Goal: Task Accomplishment & Management: Complete application form

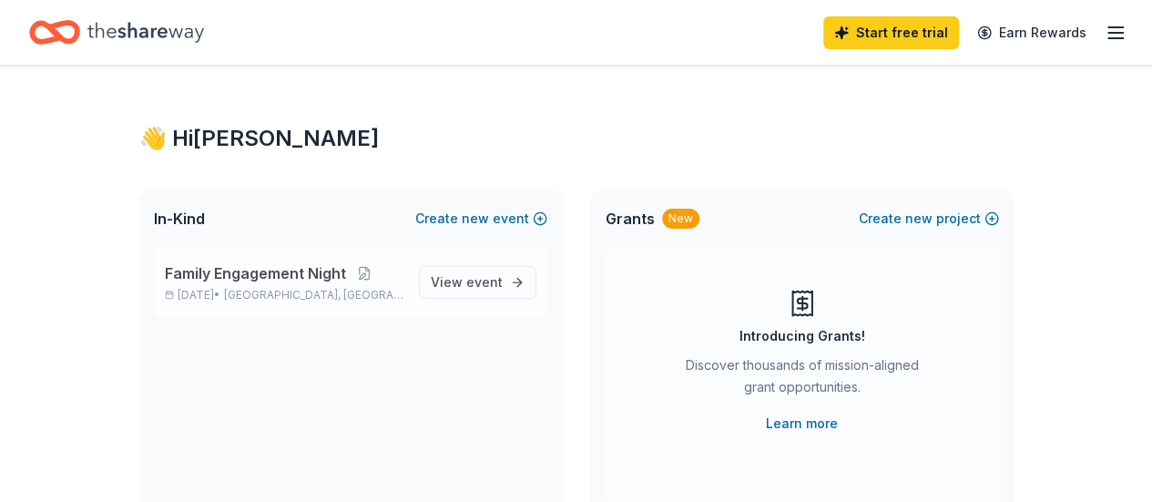
click at [262, 288] on span "[GEOGRAPHIC_DATA], [GEOGRAPHIC_DATA]" at bounding box center [313, 295] width 179 height 15
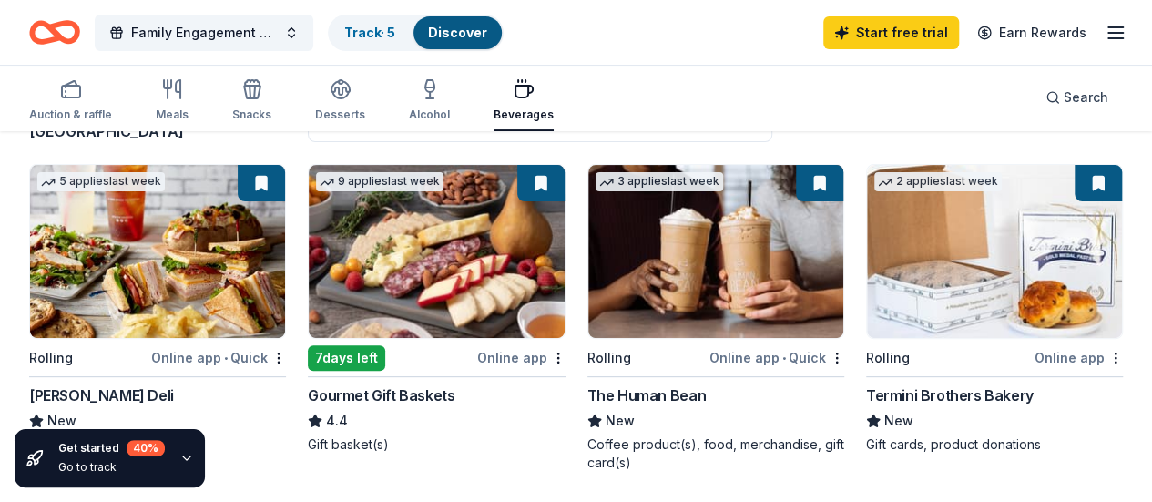
scroll to position [182, 0]
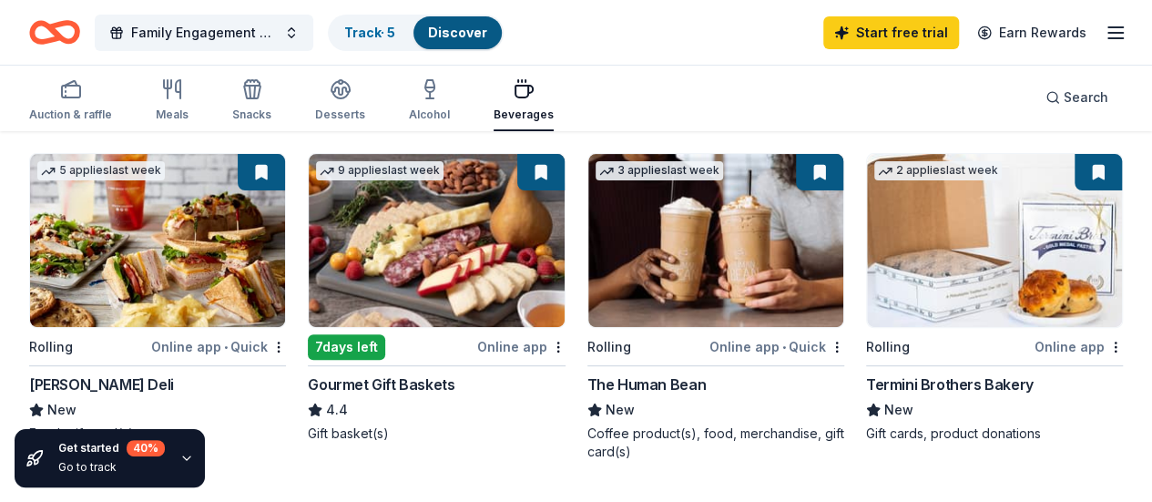
click at [588, 241] on img at bounding box center [715, 240] width 255 height 173
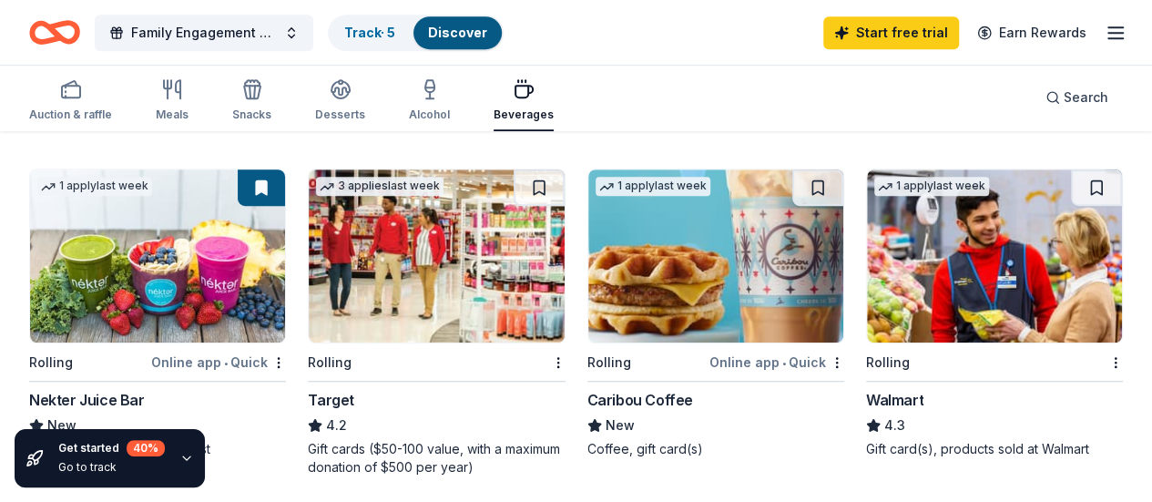
scroll to position [546, 0]
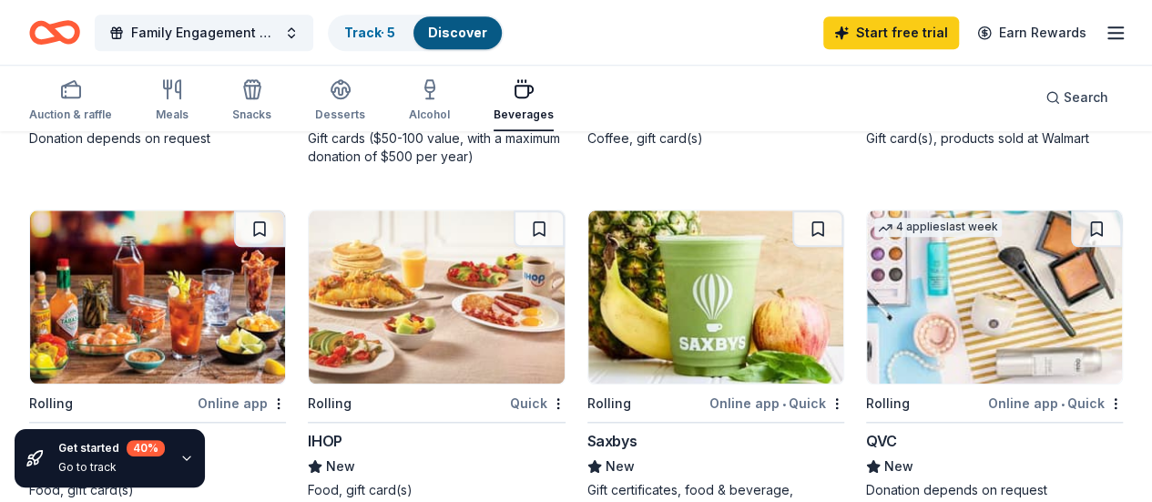
scroll to position [820, 0]
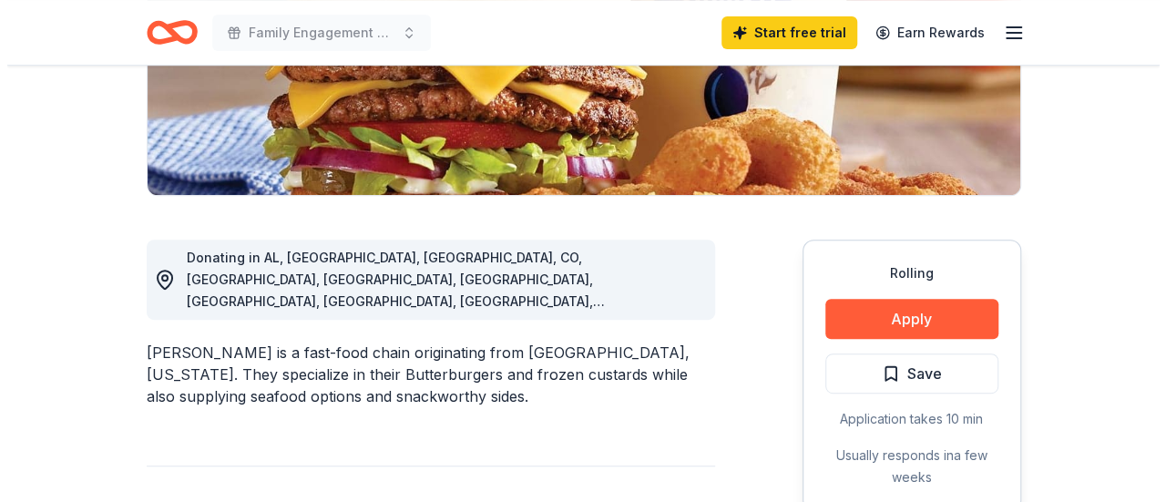
scroll to position [364, 0]
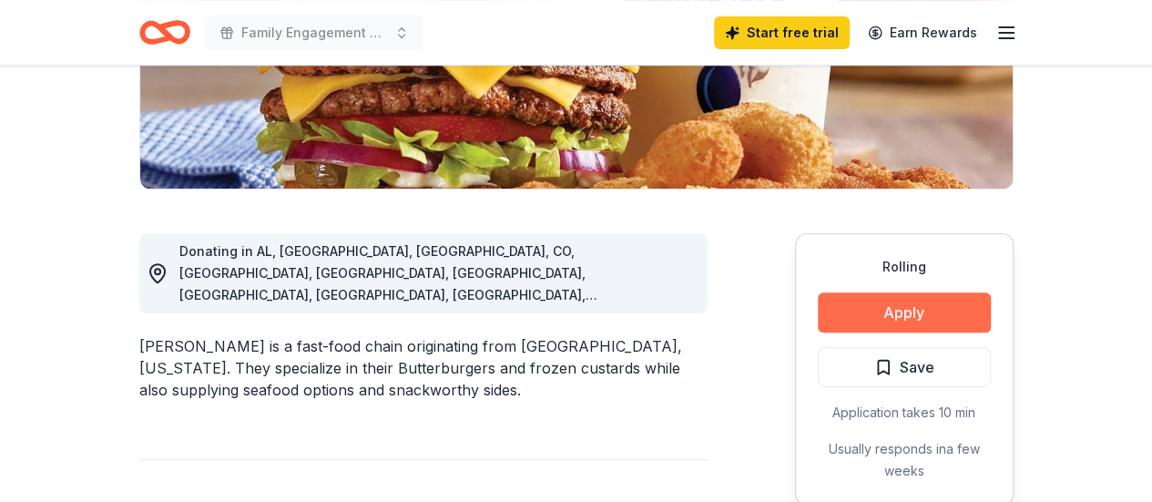
click at [905, 311] on button "Apply" at bounding box center [904, 312] width 173 height 40
